Goal: Transaction & Acquisition: Purchase product/service

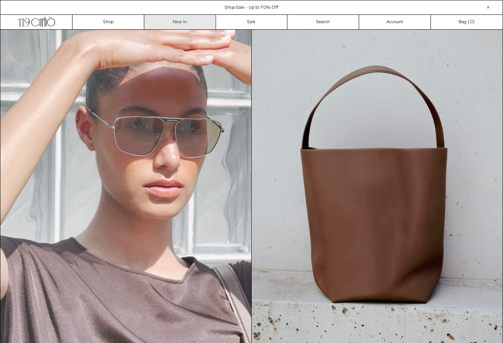
click at [181, 24] on link "New In" at bounding box center [180, 22] width 72 height 14
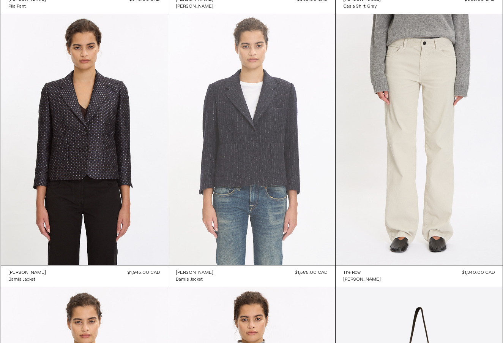
scroll to position [307, 0]
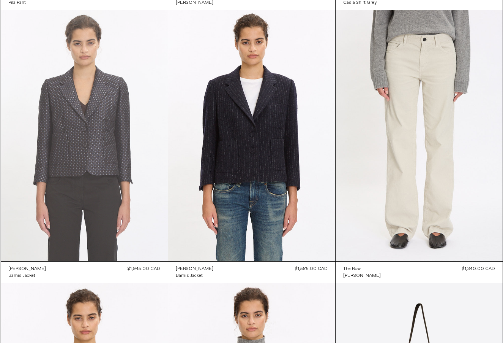
click at [114, 146] on at bounding box center [84, 135] width 167 height 251
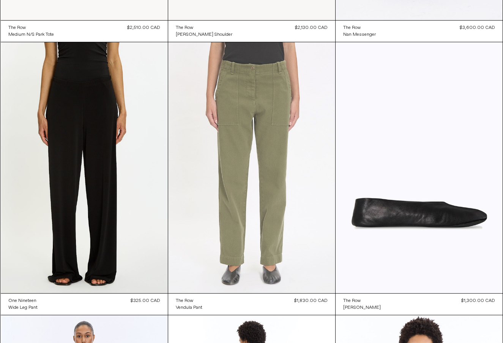
scroll to position [1139, 0]
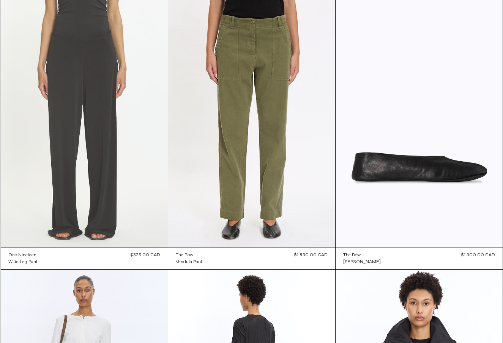
click at [100, 169] on at bounding box center [84, 122] width 167 height 251
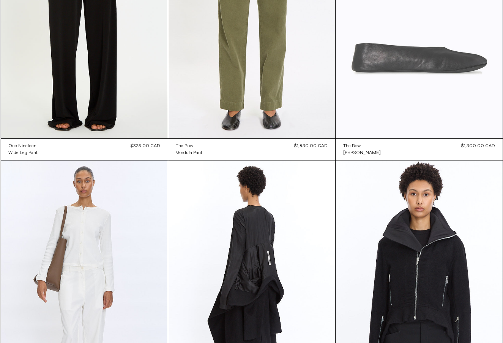
scroll to position [1250, 0]
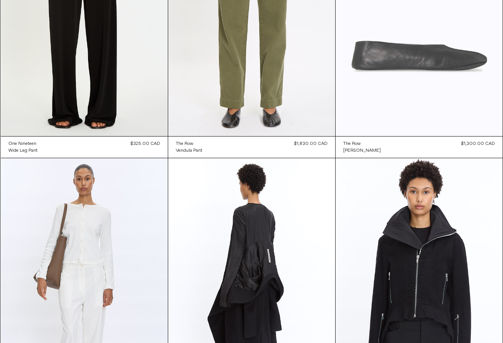
click at [409, 86] on at bounding box center [419, 10] width 167 height 251
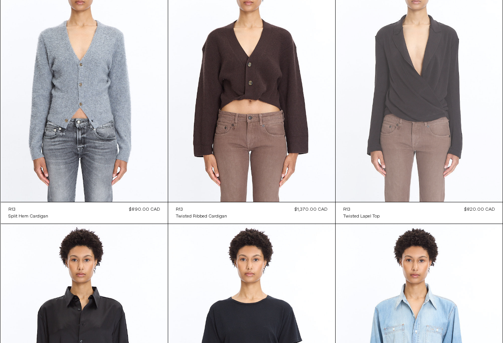
scroll to position [2820, 0]
click at [427, 109] on at bounding box center [419, 76] width 167 height 251
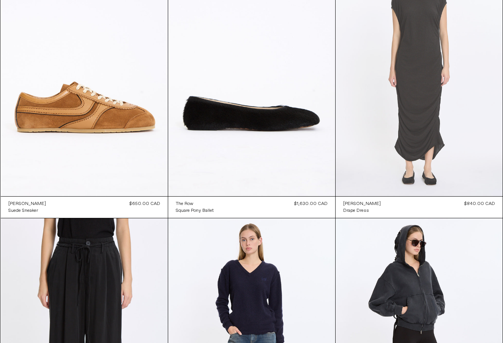
scroll to position [3921, 0]
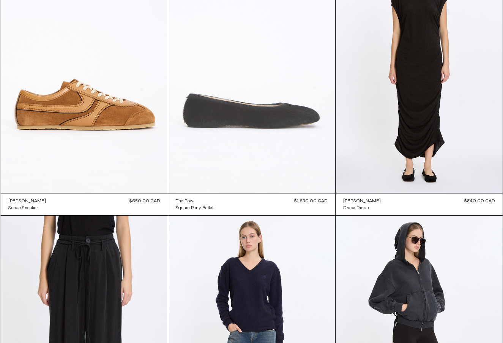
click at [245, 143] on at bounding box center [251, 68] width 167 height 251
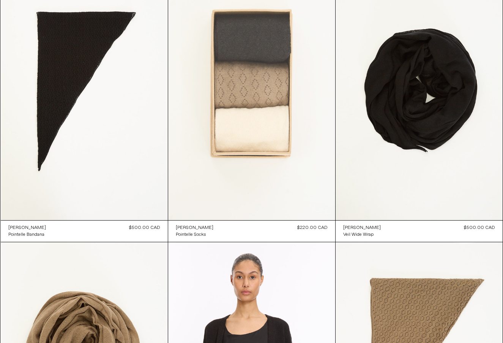
scroll to position [13751, 0]
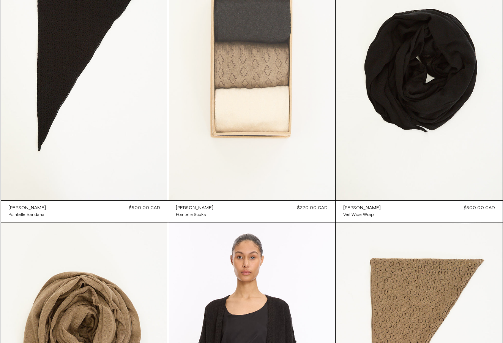
click at [264, 107] on at bounding box center [251, 74] width 167 height 251
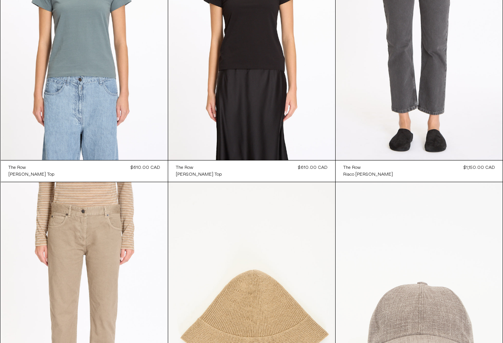
scroll to position [14786, 0]
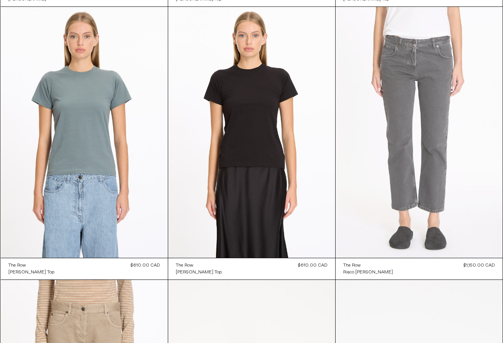
click at [434, 140] on at bounding box center [419, 132] width 167 height 251
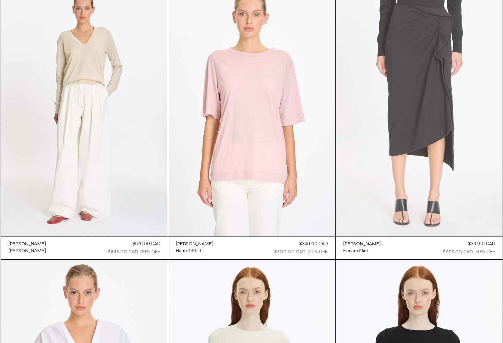
scroll to position [18085, 0]
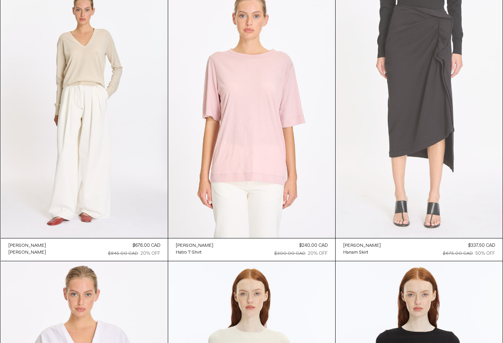
click at [431, 126] on at bounding box center [419, 112] width 167 height 251
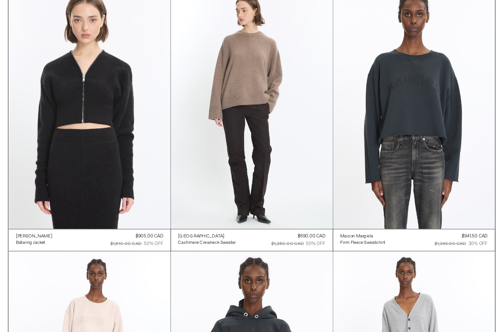
scroll to position [25783, 0]
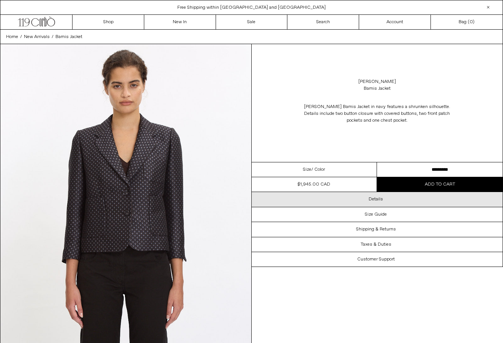
click at [345, 200] on div "Details" at bounding box center [377, 199] width 251 height 14
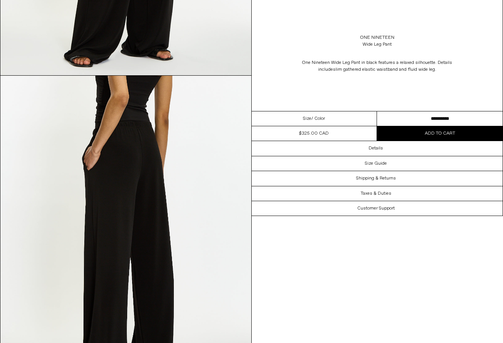
scroll to position [649, 0]
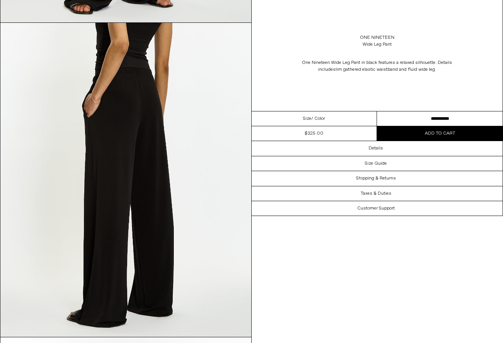
select select "**********"
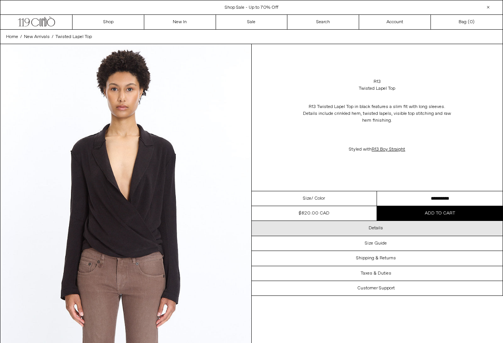
click at [385, 229] on div "Details" at bounding box center [377, 228] width 251 height 14
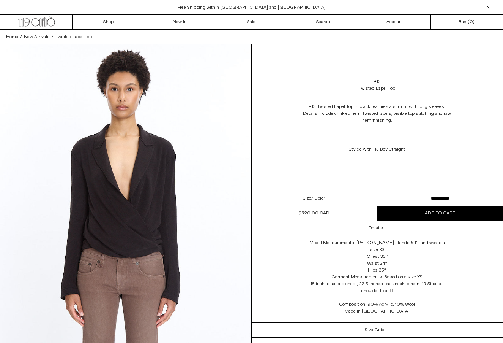
scroll to position [1, 0]
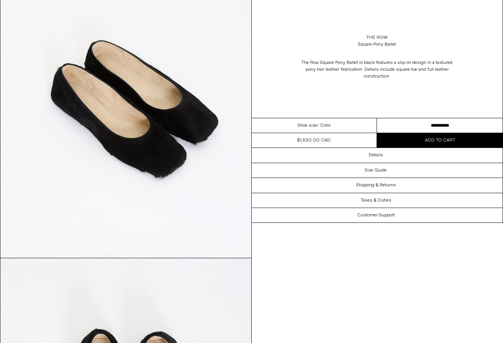
scroll to position [417, 0]
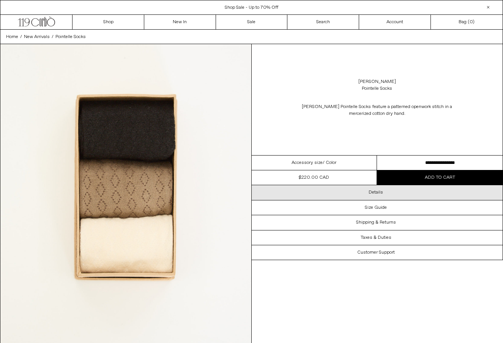
click at [320, 194] on div "Details" at bounding box center [377, 192] width 251 height 14
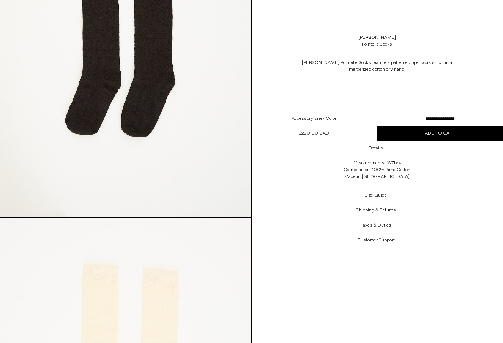
scroll to position [1100, 0]
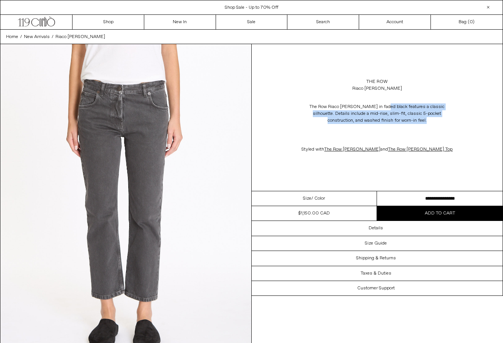
drag, startPoint x: 377, startPoint y: 107, endPoint x: 411, endPoint y: 126, distance: 39.0
click at [411, 126] on p "The Row Riaco [PERSON_NAME] in faded black features a classic silhouette. Detai…" at bounding box center [377, 114] width 152 height 28
select select "**********"
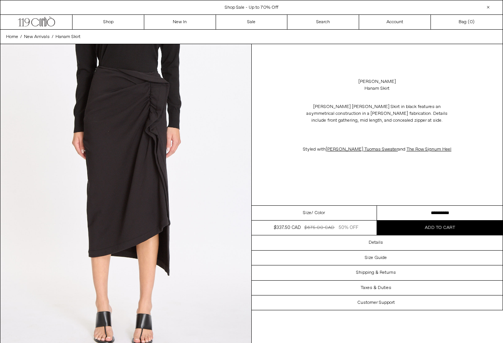
select select "**********"
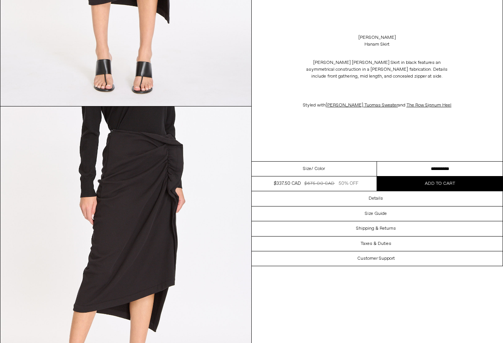
scroll to position [242, 0]
